Goal: Check status: Check status

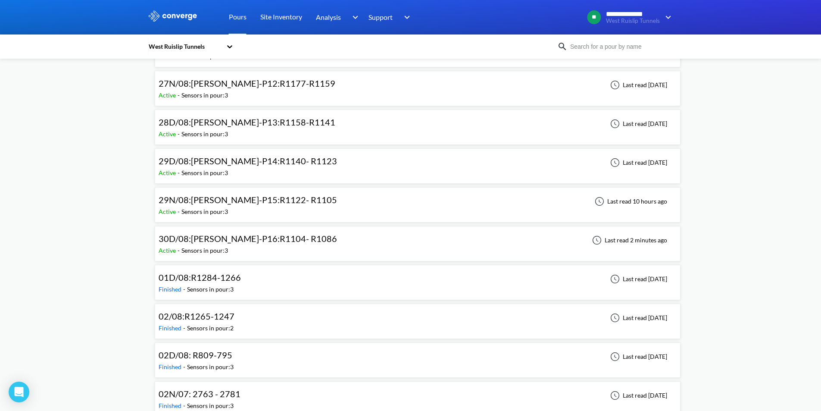
scroll to position [501, 0]
click at [313, 239] on div "30D/08:[PERSON_NAME]-P16:R1104- R1086 Active - Sensors in pour: 3 Last read 2 m…" at bounding box center [418, 243] width 518 height 28
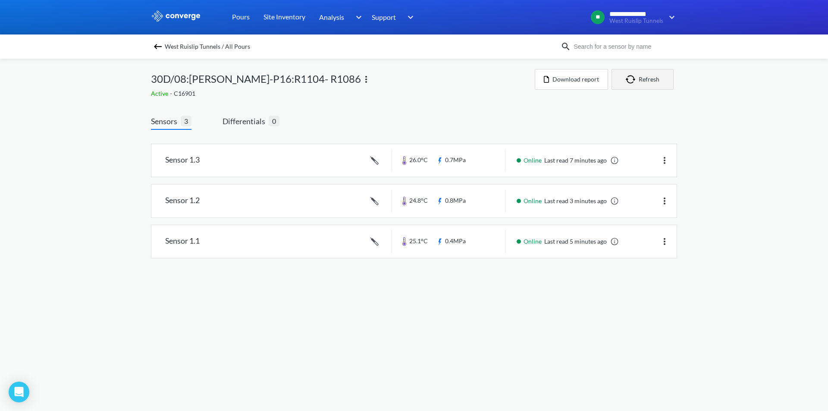
click at [634, 82] on img "button" at bounding box center [632, 79] width 13 height 9
click at [655, 83] on button "Refresh" at bounding box center [642, 79] width 62 height 21
click at [649, 78] on button "Refresh" at bounding box center [642, 79] width 62 height 21
click at [643, 79] on button "Refresh" at bounding box center [642, 79] width 62 height 21
drag, startPoint x: 646, startPoint y: 80, endPoint x: 637, endPoint y: 81, distance: 9.2
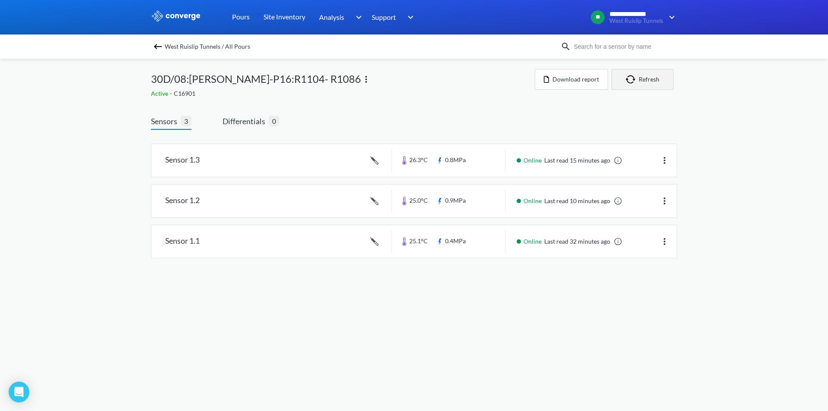
click at [637, 81] on button "Refresh" at bounding box center [642, 79] width 62 height 21
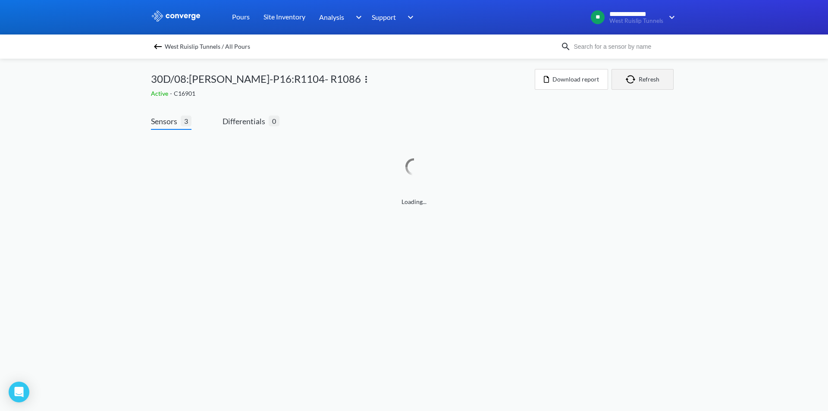
click at [638, 81] on img "button" at bounding box center [632, 79] width 13 height 9
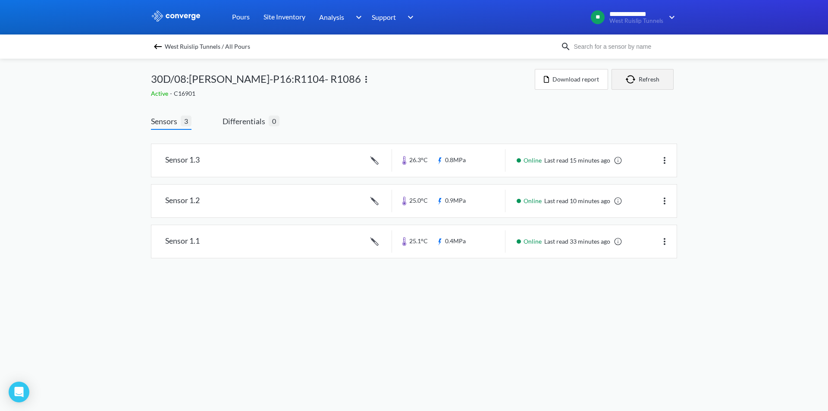
click at [655, 80] on button "Refresh" at bounding box center [642, 79] width 62 height 21
click at [656, 78] on button "Refresh" at bounding box center [642, 79] width 62 height 21
click at [643, 89] on button "Refresh" at bounding box center [642, 79] width 62 height 21
click at [644, 73] on button "Refresh" at bounding box center [642, 79] width 62 height 21
click at [620, 237] on link at bounding box center [618, 241] width 9 height 9
